Goal: Book appointment/travel/reservation

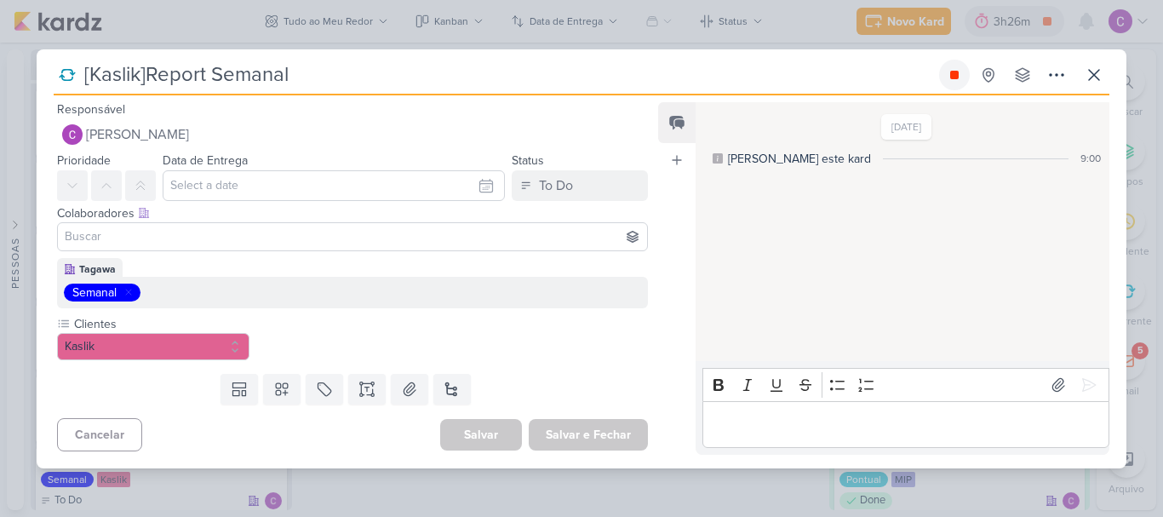
click at [952, 77] on icon at bounding box center [954, 75] width 9 height 9
click at [1095, 71] on icon at bounding box center [1094, 75] width 20 height 20
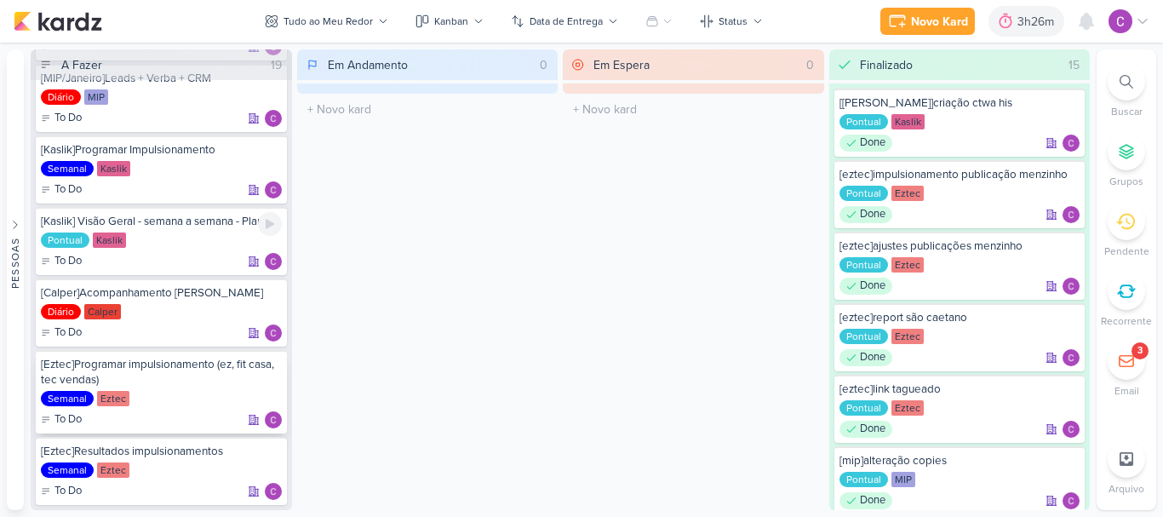
scroll to position [340, 0]
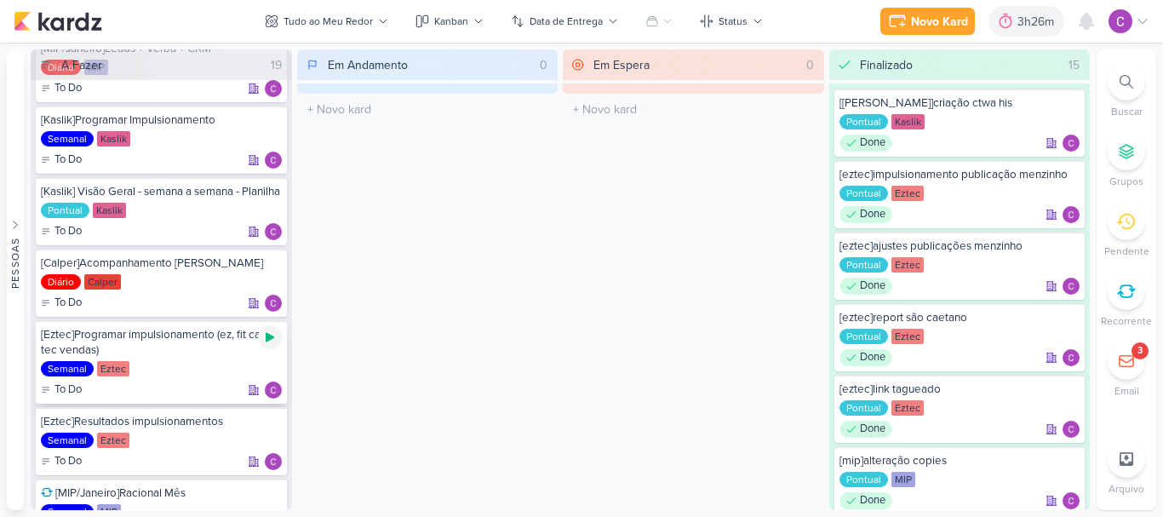
click at [268, 342] on icon at bounding box center [270, 337] width 9 height 9
click at [1017, 22] on div "3h26m" at bounding box center [1014, 22] width 42 height 18
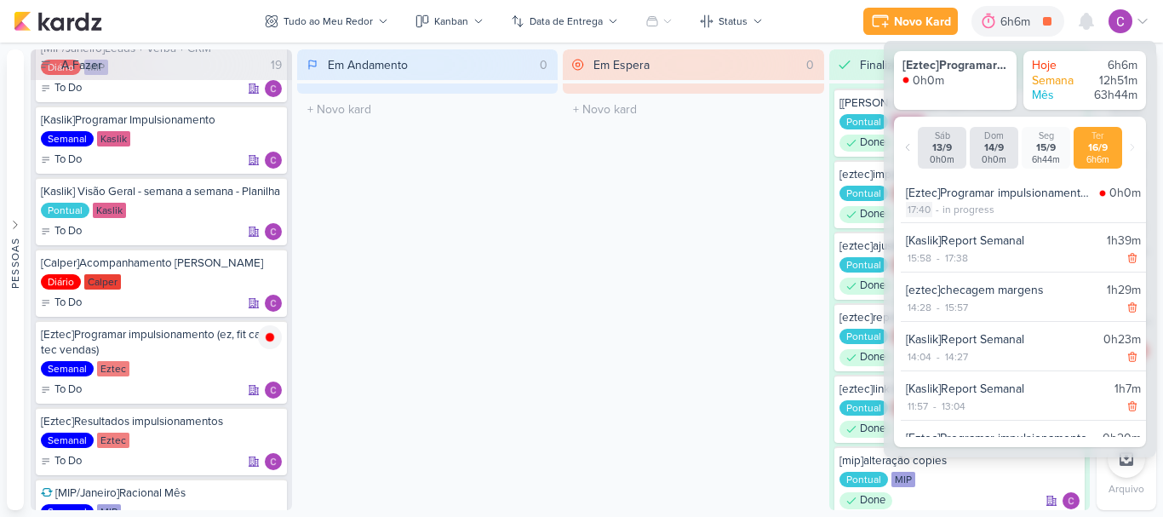
click at [919, 208] on div "17:40" at bounding box center [919, 209] width 26 height 15
select select "17"
click at [948, 234] on select "00 01 02 03 04 05 06 07 08 09 10 11 12 13 14 15 16 17 18 19 20 21 22 23 24 25 2…" at bounding box center [948, 230] width 24 height 20
select select "39"
click at [936, 220] on select "00 01 02 03 04 05 06 07 08 09 10 11 12 13 14 15 16 17 18 19 20 21 22 23 24 25 2…" at bounding box center [948, 230] width 24 height 20
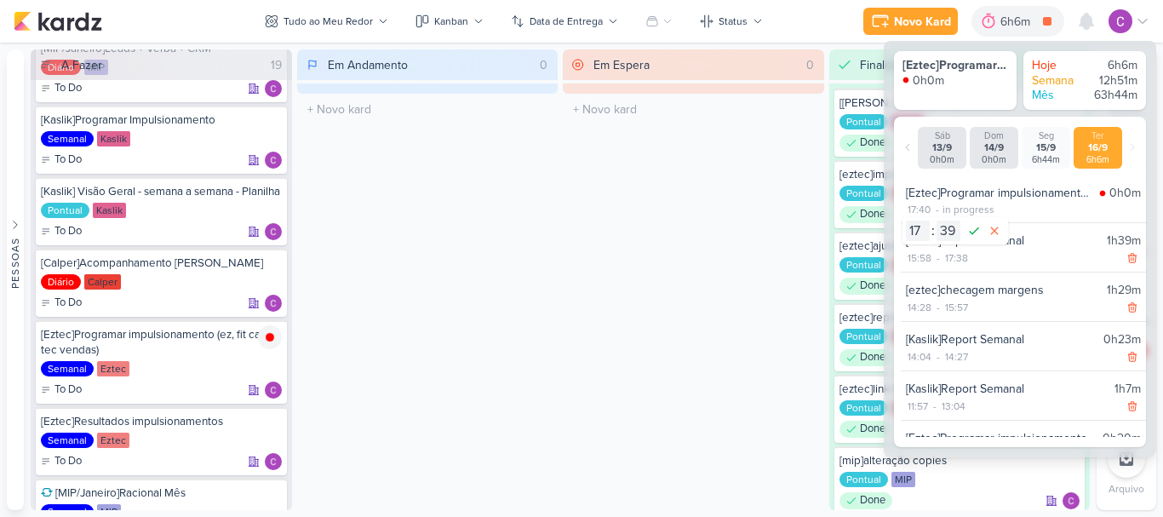
click at [975, 227] on icon at bounding box center [974, 230] width 20 height 20
click at [639, 243] on div "Em Espera 0 O título do kard deve ter menos que 100 caracteres" at bounding box center [693, 279] width 261 height 460
